Goal: Ask a question

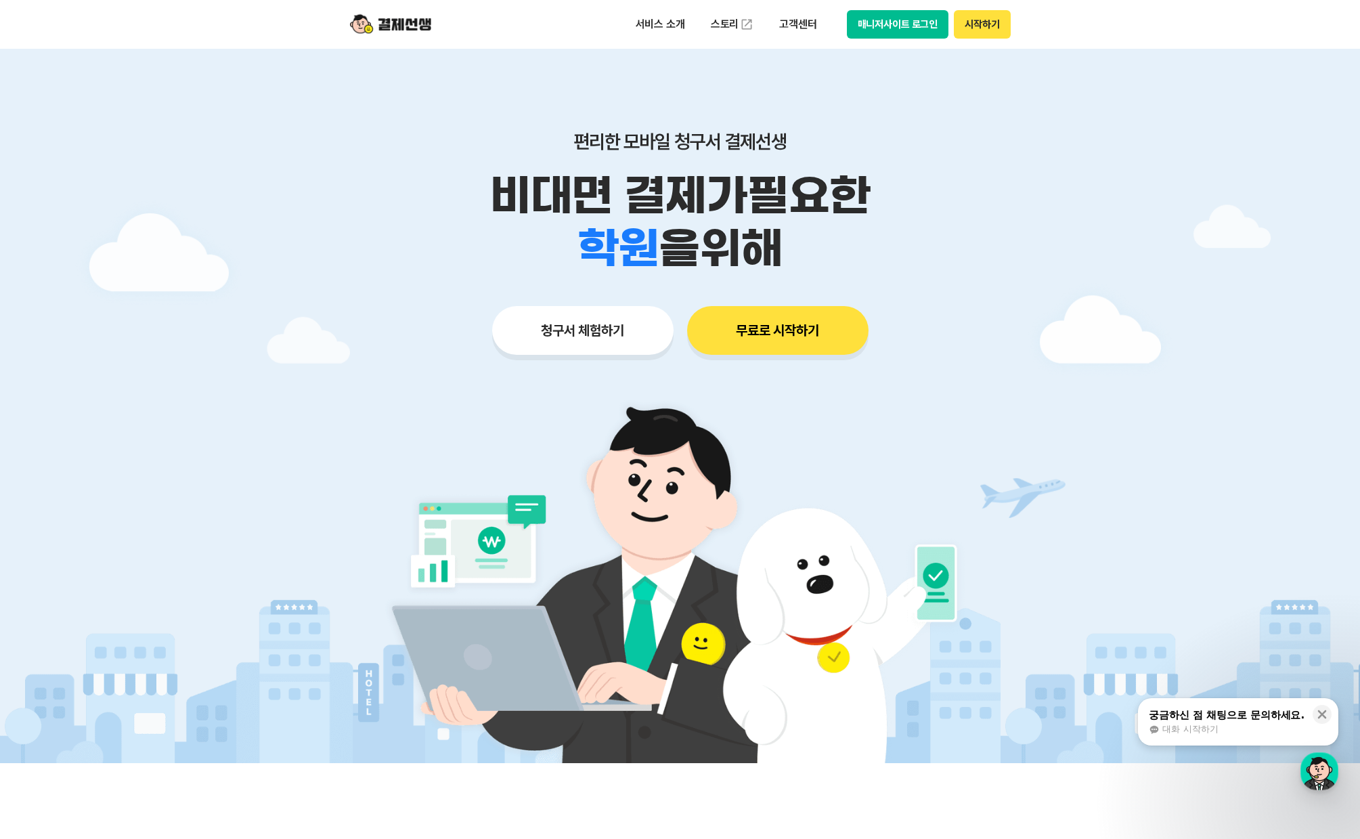
click at [920, 29] on button "매니저사이트 로그인" at bounding box center [898, 24] width 102 height 28
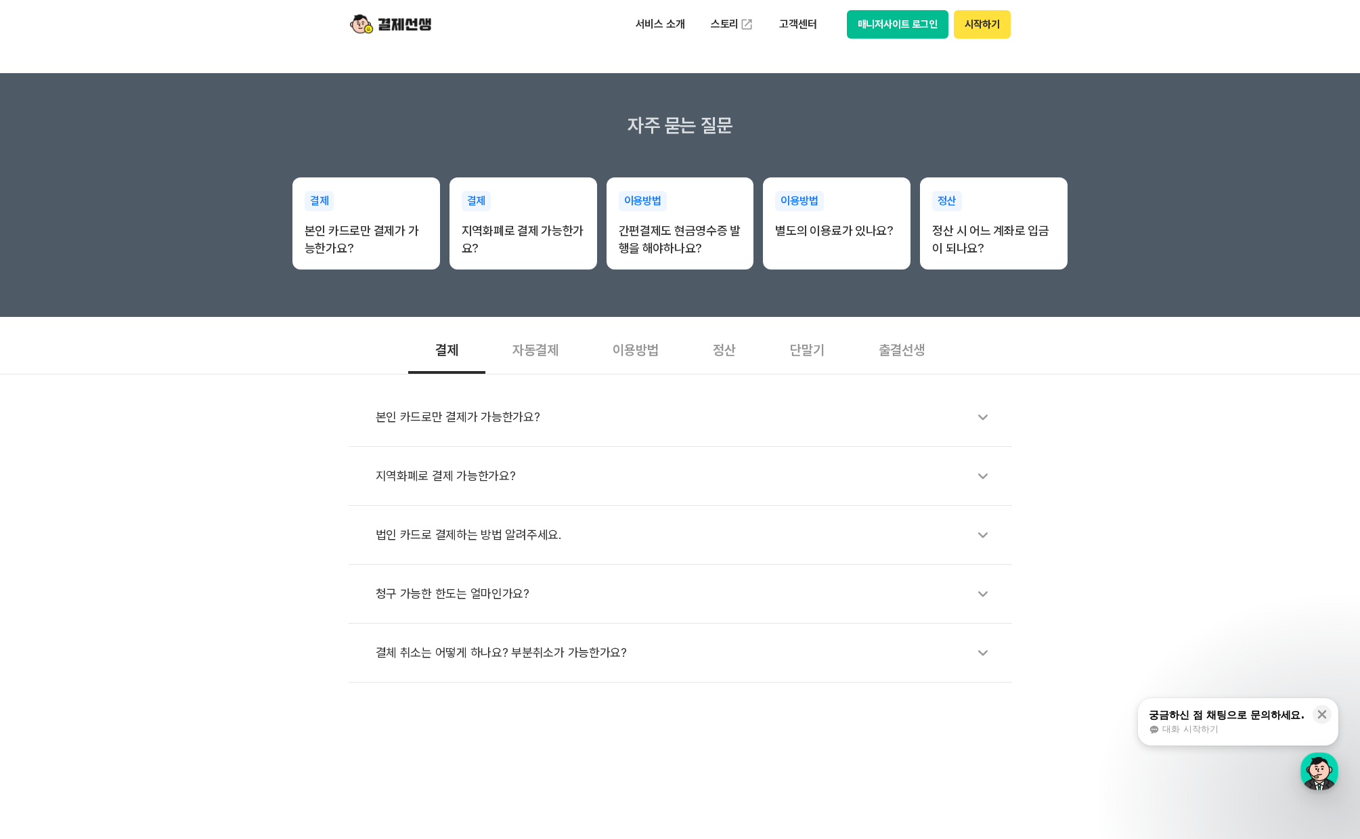
scroll to position [135, 0]
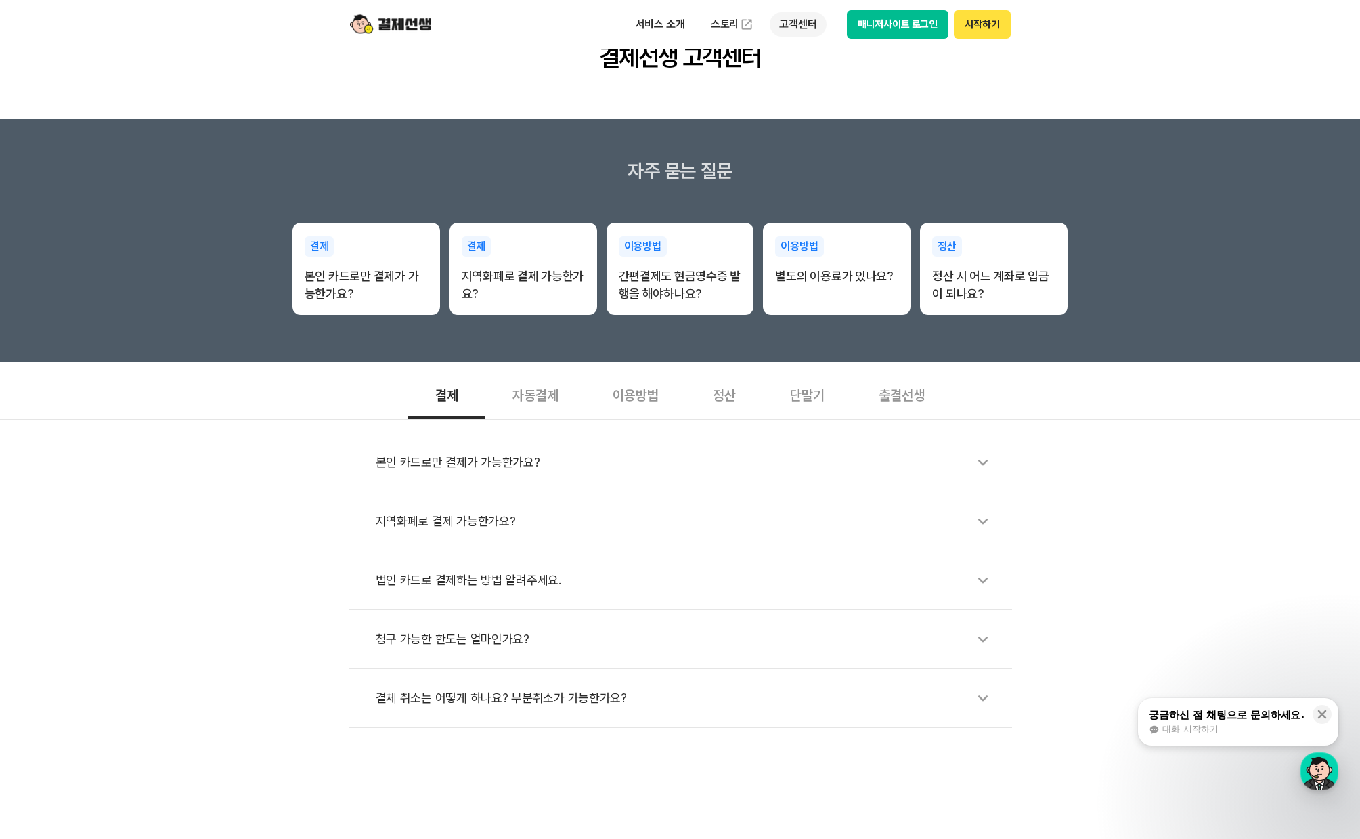
click at [796, 17] on p "고객센터" at bounding box center [798, 24] width 56 height 24
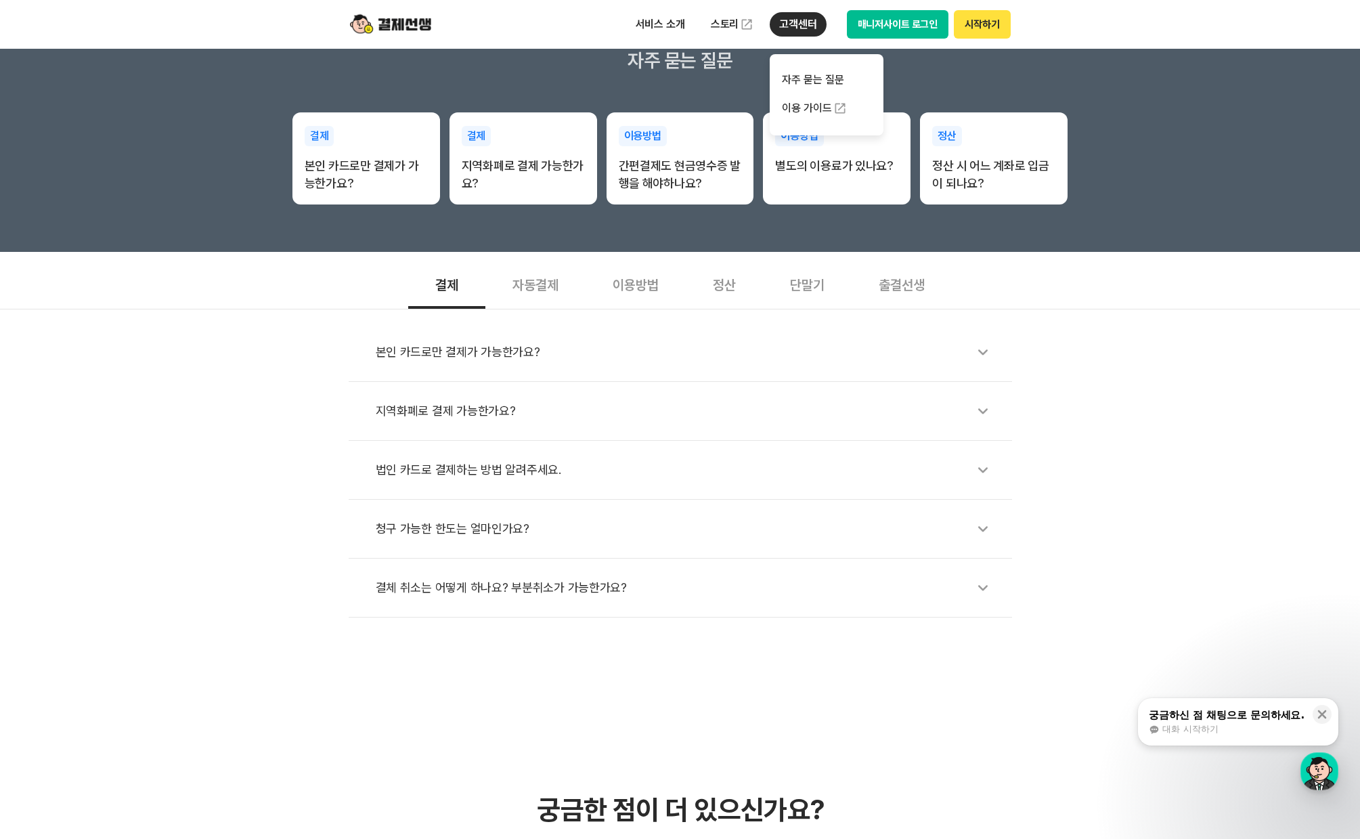
scroll to position [609, 0]
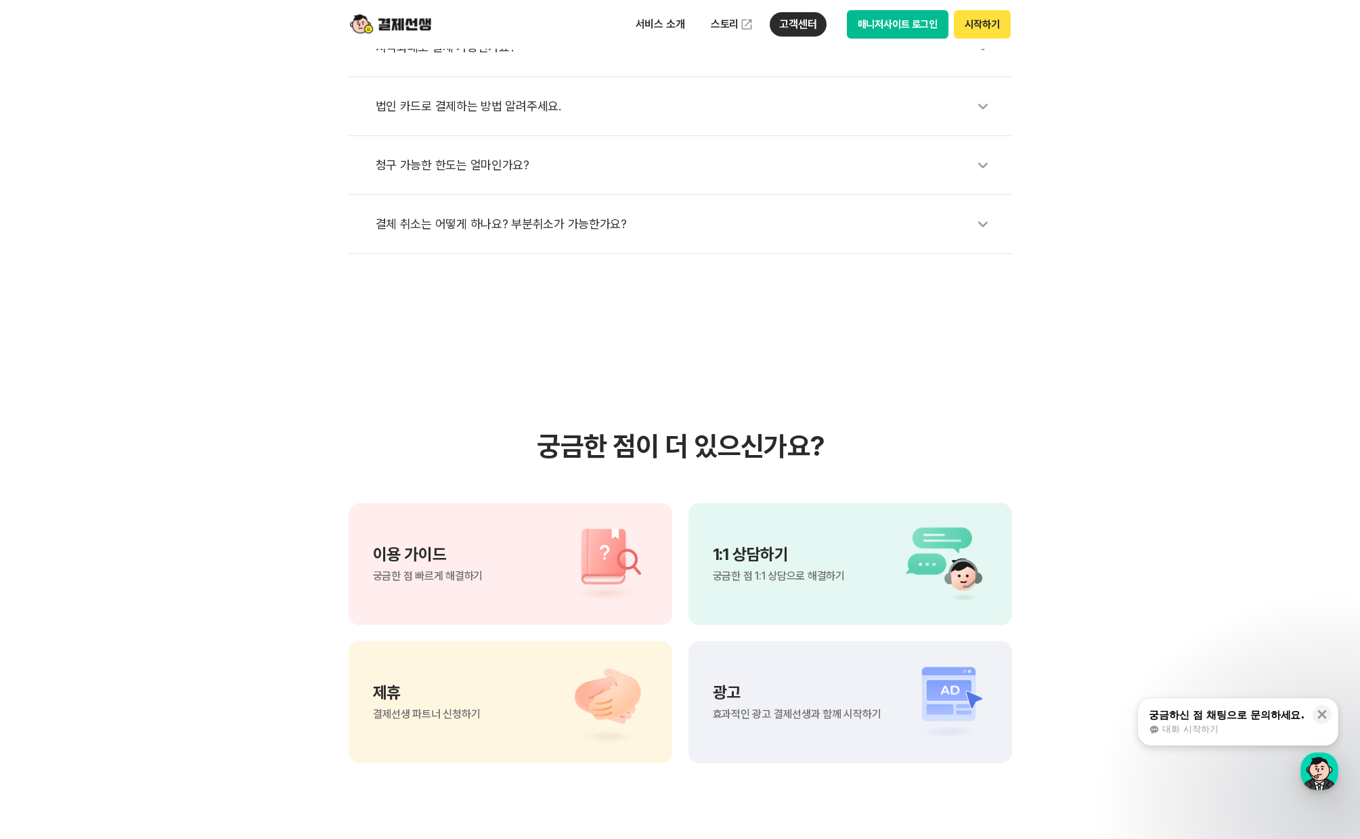
click at [796, 571] on span "궁금한 점 1:1 상담으로 해결하기" at bounding box center [779, 576] width 132 height 11
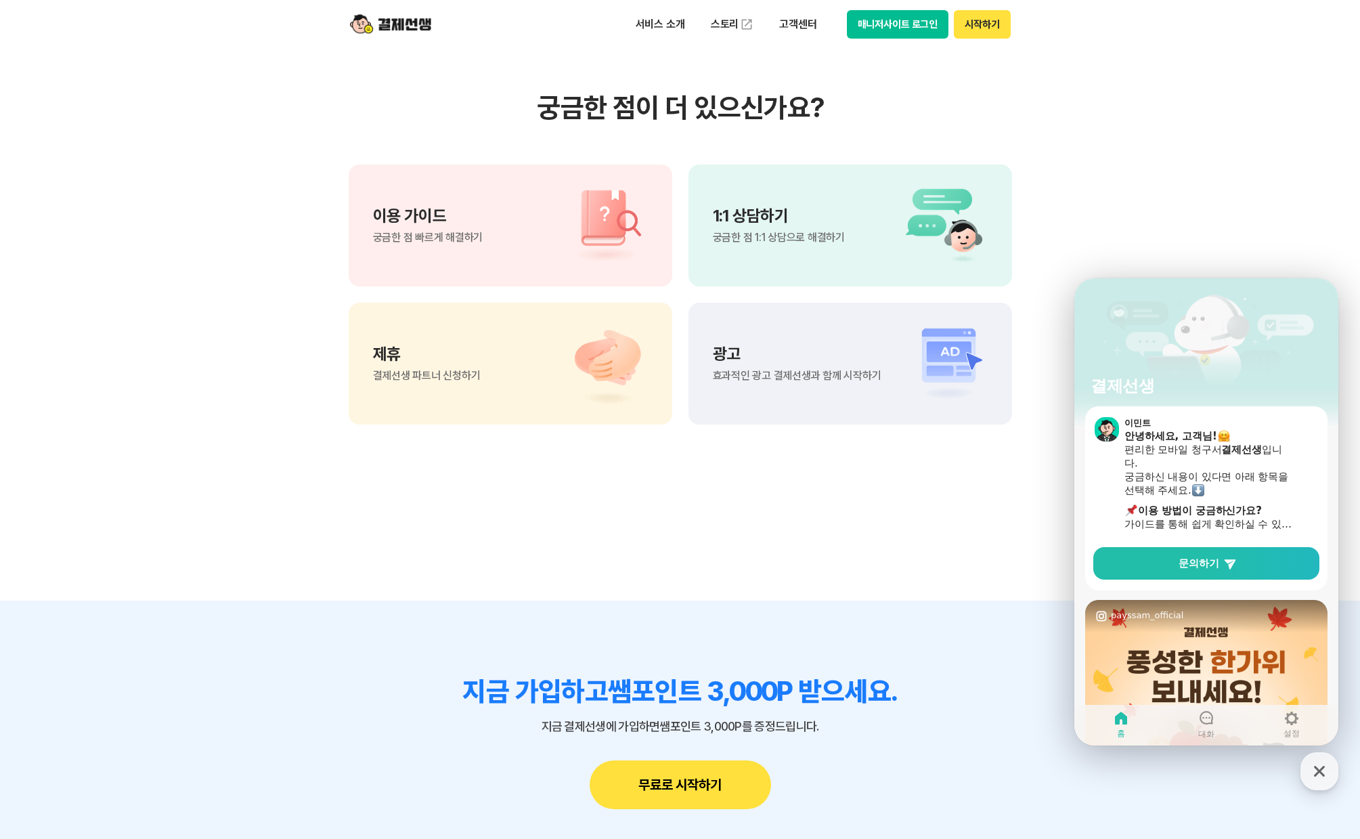
scroll to position [0, 0]
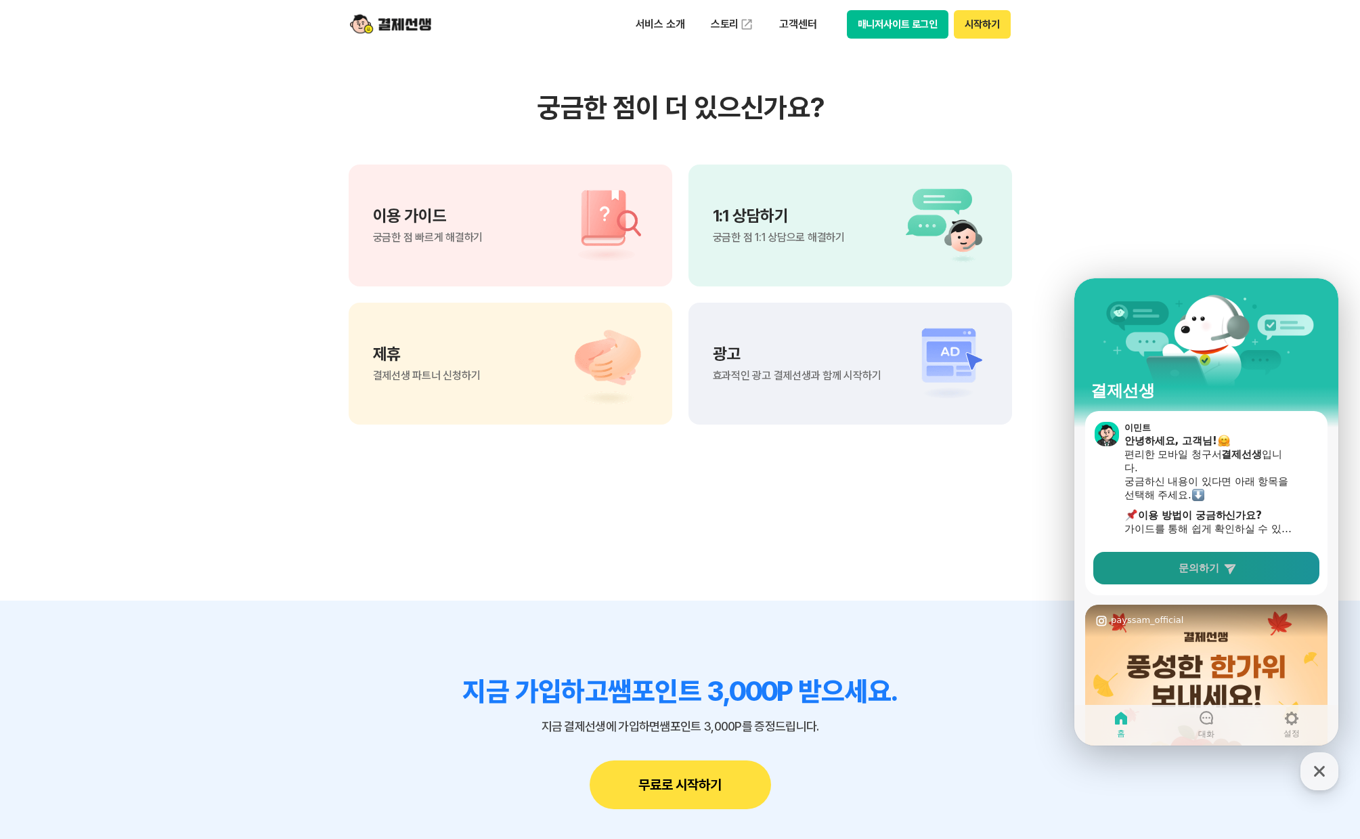
click at [1195, 565] on span "문의하기" at bounding box center [1199, 568] width 41 height 14
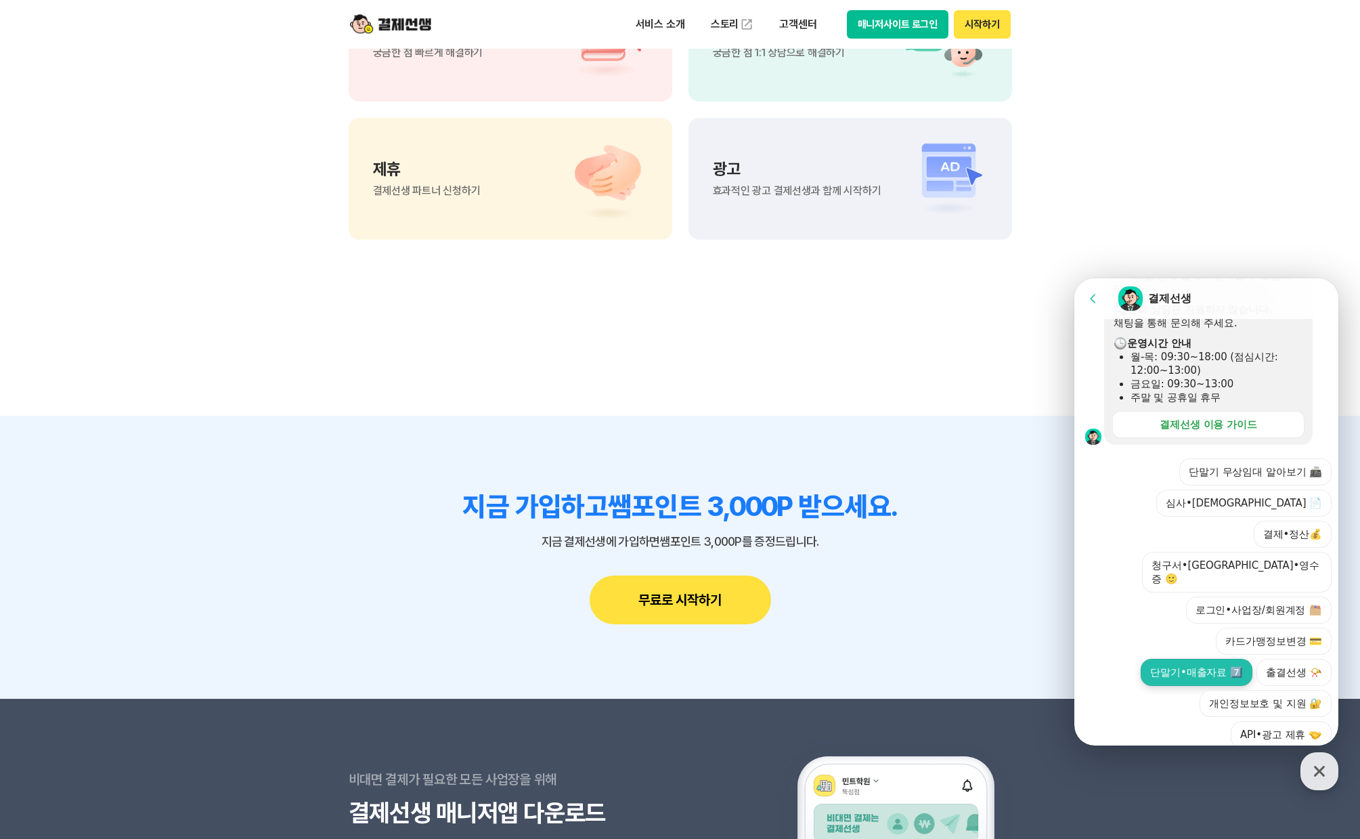
scroll to position [1471, 0]
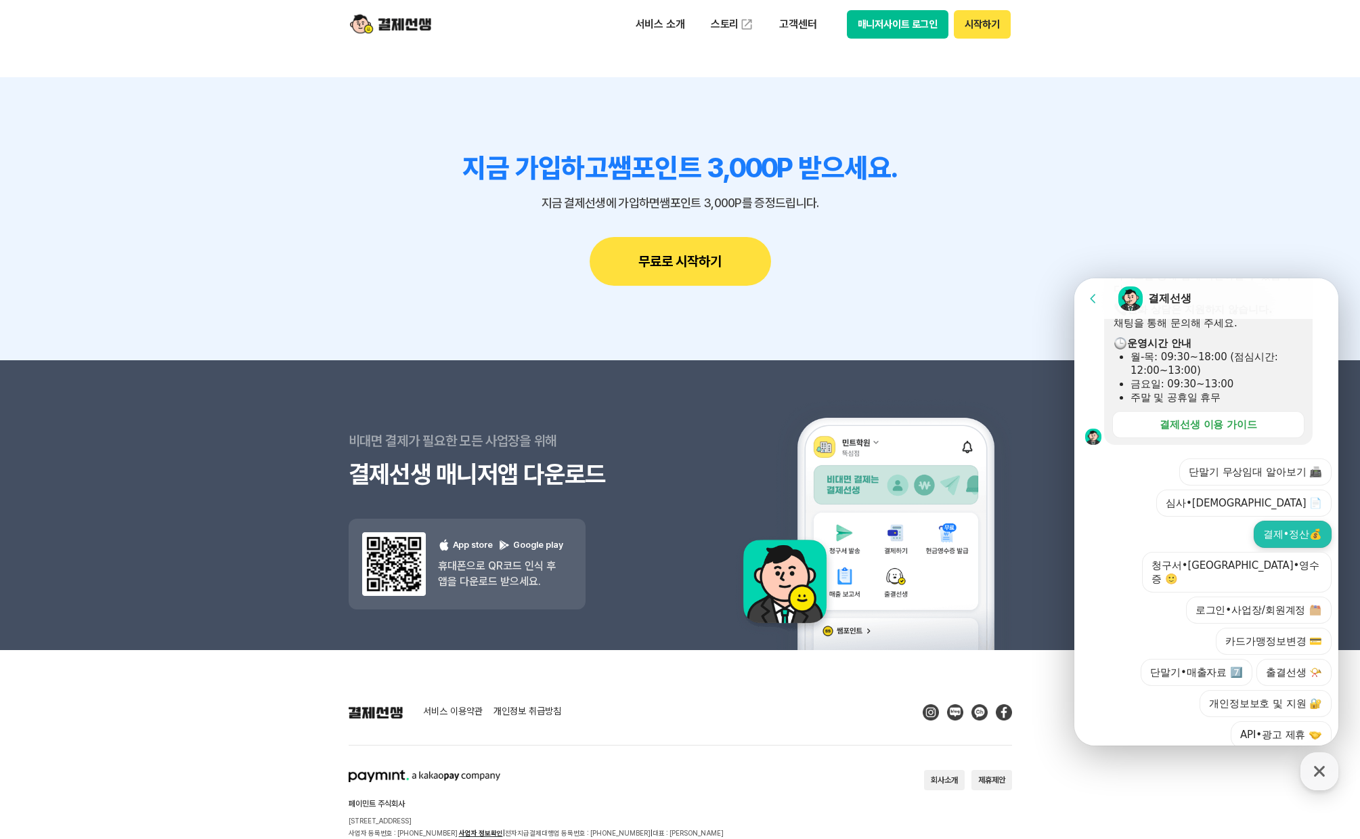
click at [1299, 521] on button "결제•정산💰" at bounding box center [1293, 534] width 78 height 27
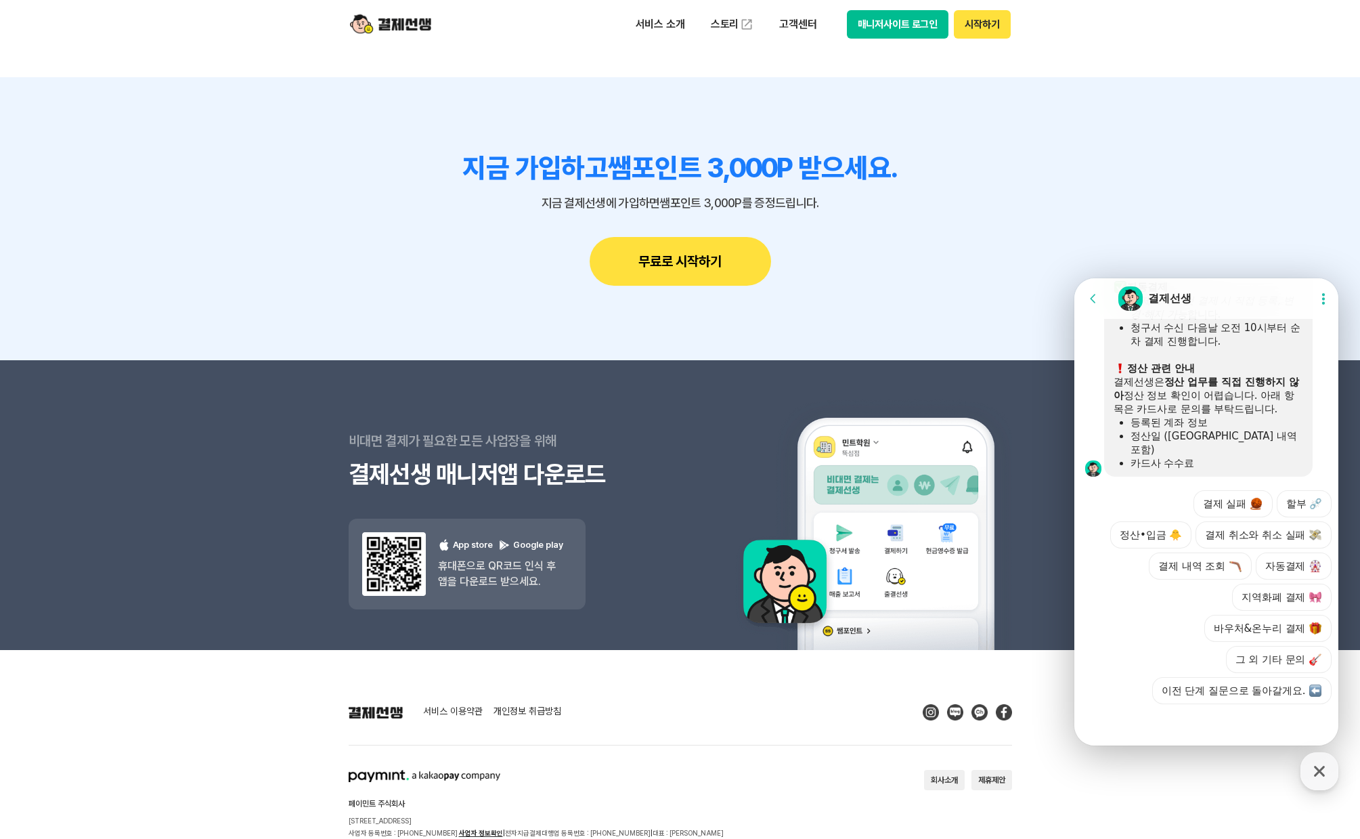
scroll to position [719, 0]
click at [1280, 659] on button "그 외 기타 문의" at bounding box center [1279, 658] width 106 height 27
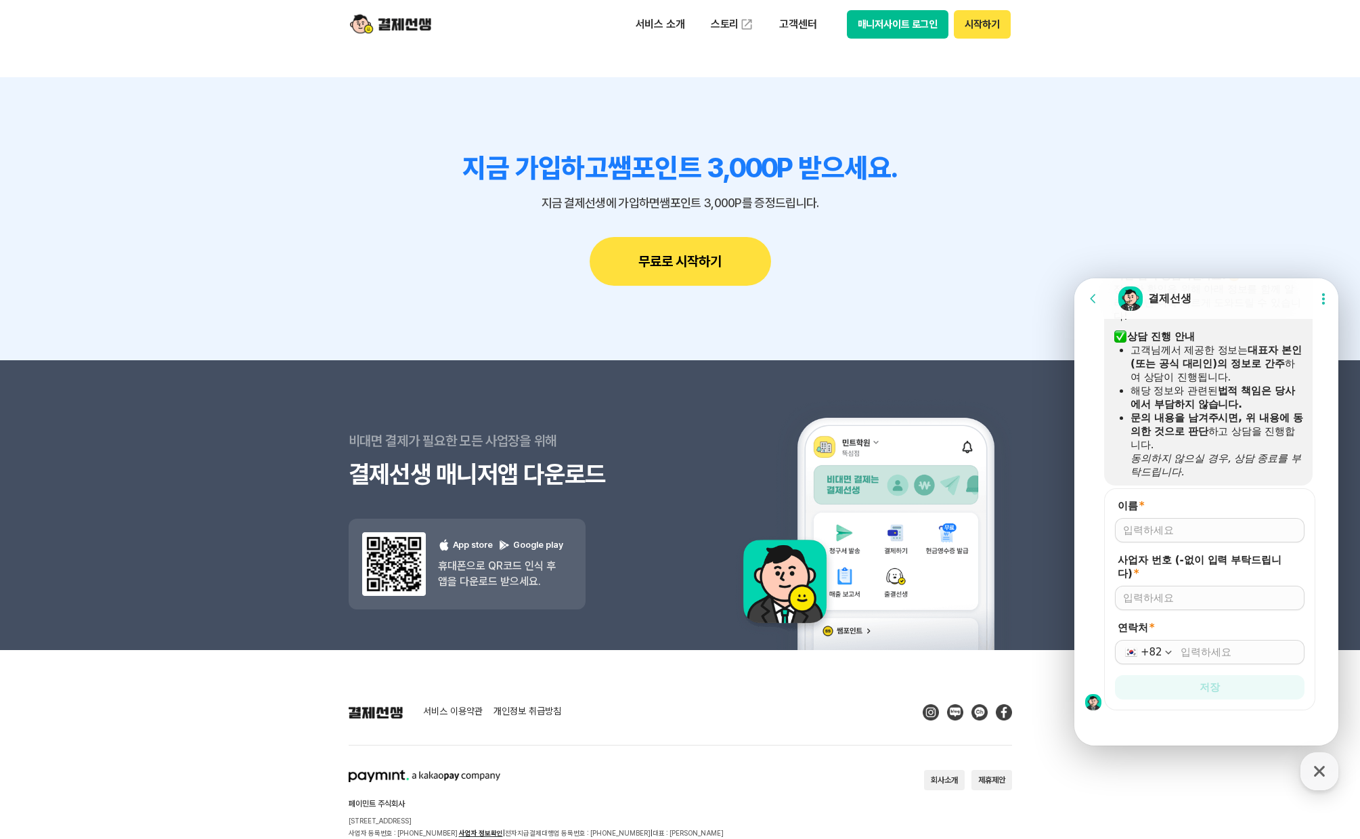
scroll to position [994, 0]
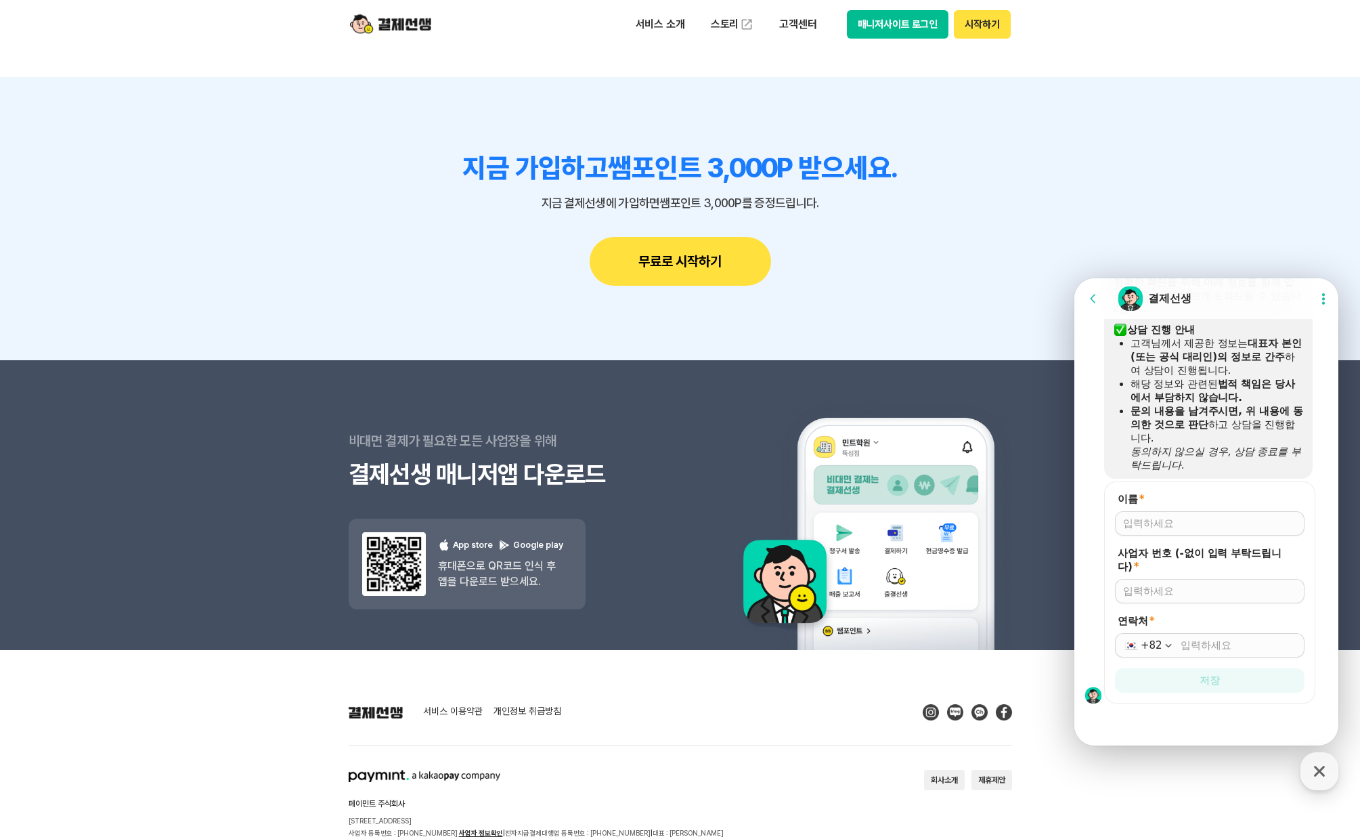
click at [1186, 523] on input "이름 *" at bounding box center [1209, 524] width 173 height 14
type input "고병찬"
type input "2920503450"
type input "010-9627-4569"
click at [1228, 687] on button "저장" at bounding box center [1210, 680] width 190 height 24
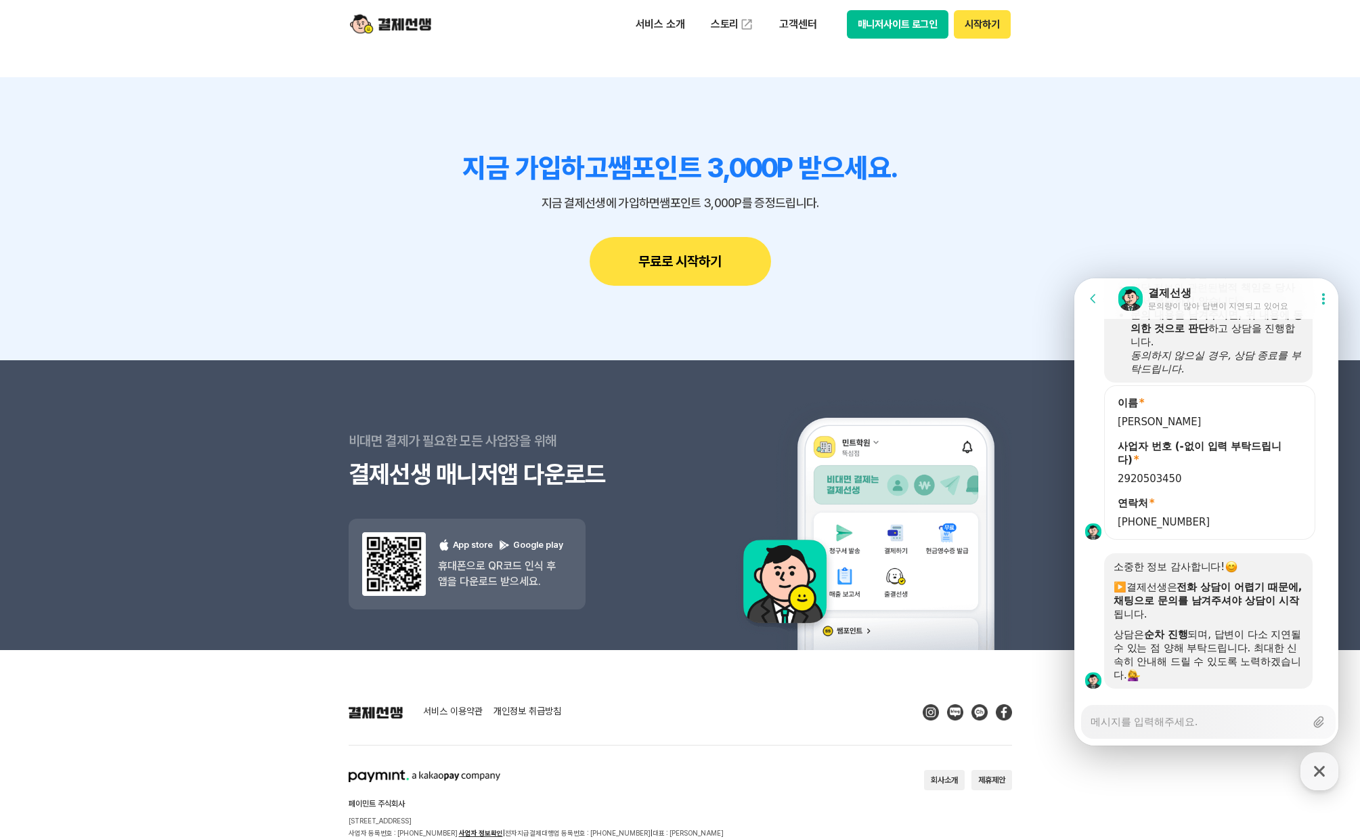
scroll to position [1116, 0]
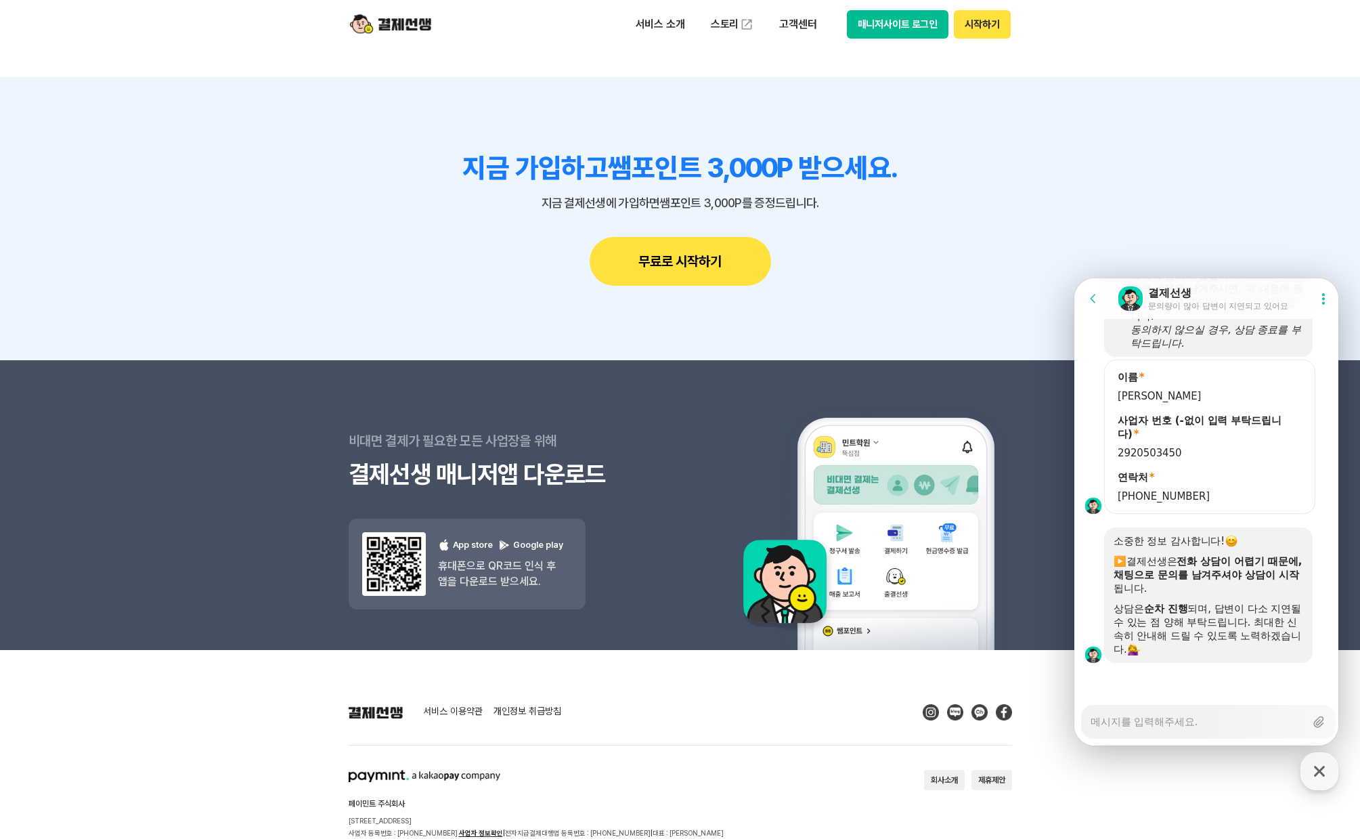
click at [1190, 724] on textarea "Messenger Input Textarea" at bounding box center [1198, 717] width 215 height 23
type textarea "x"
type textarea "ㅇ"
type textarea "x"
type textarea "아"
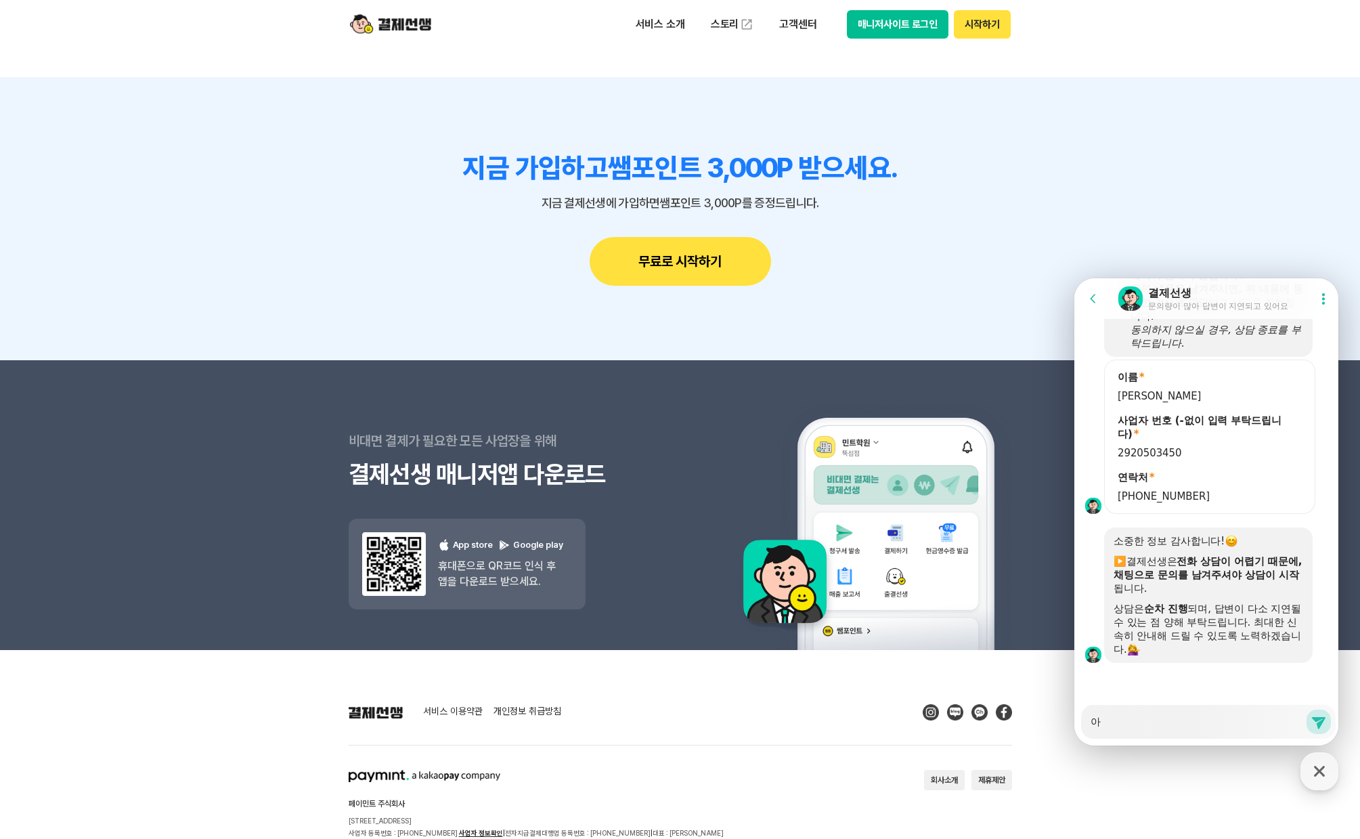
type textarea "x"
type textarea "안"
type textarea "x"
type textarea "안ㄴ"
type textarea "x"
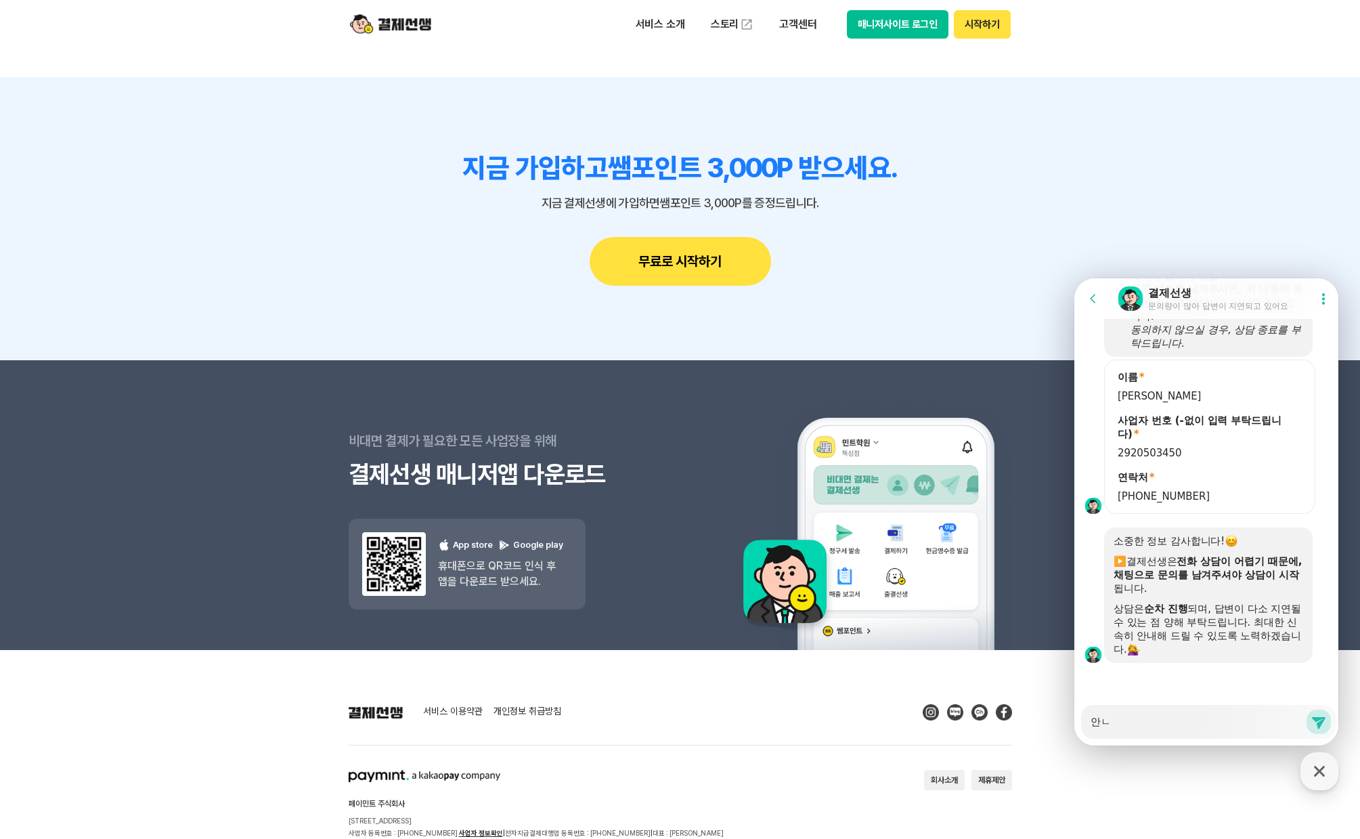
type textarea "안녀"
type textarea "x"
type textarea "안녕"
type textarea "x"
type textarea "안녕ㅎ"
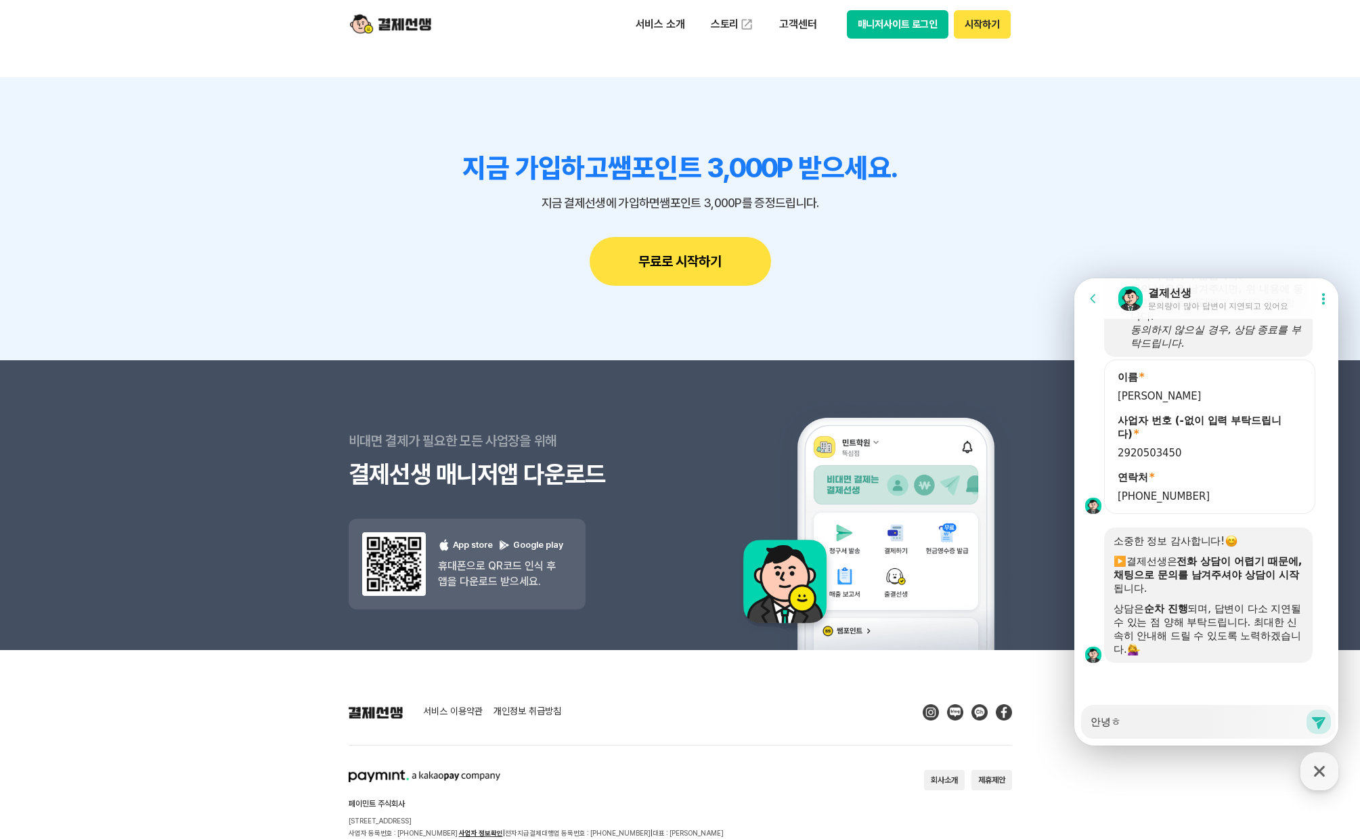
type textarea "x"
type textarea "안녕핫"
type textarea "x"
type textarea "안녕하세"
type textarea "x"
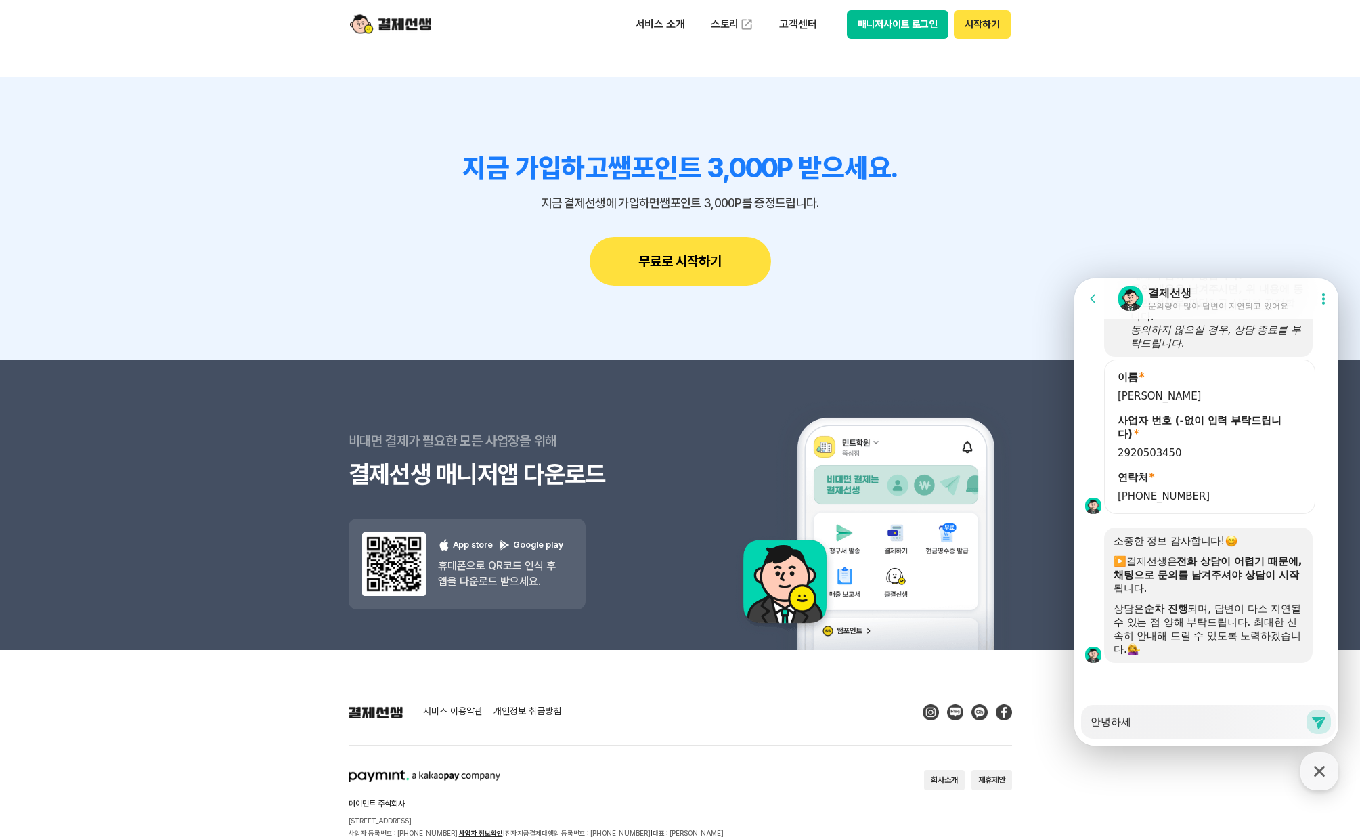
type textarea "안녕하셍"
type textarea "x"
type textarea "안녕하세요"
type textarea "x"
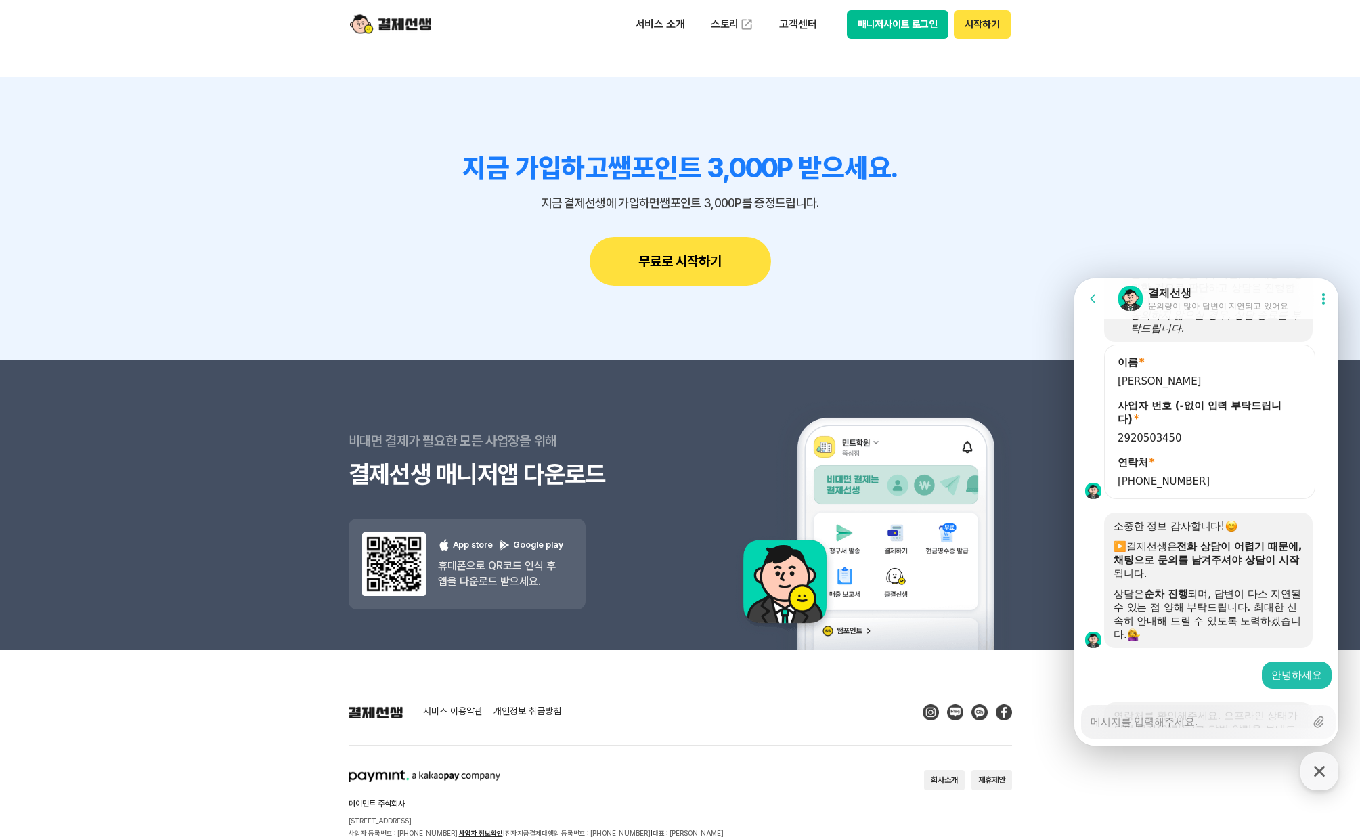
scroll to position [1281, 0]
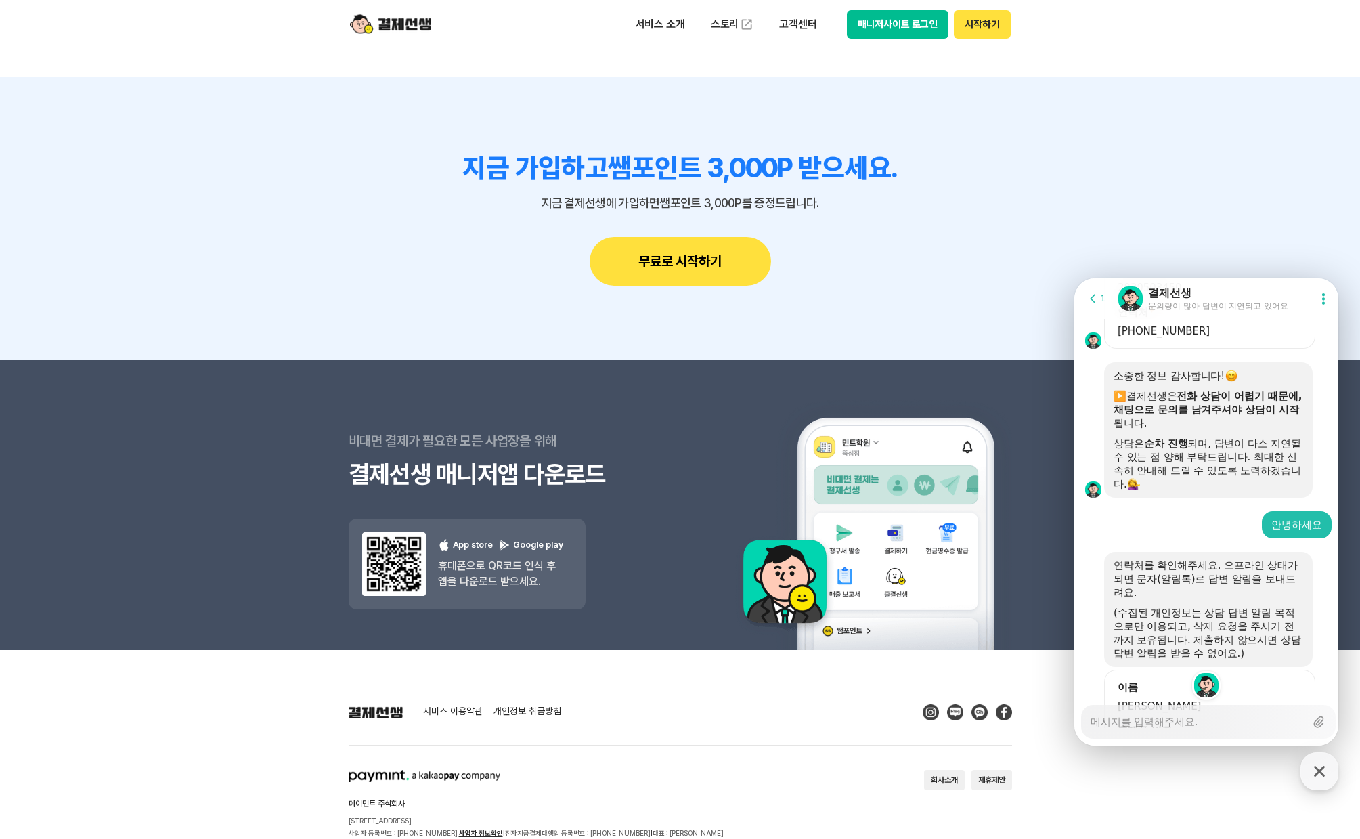
type textarea "x"
